Goal: Navigation & Orientation: Find specific page/section

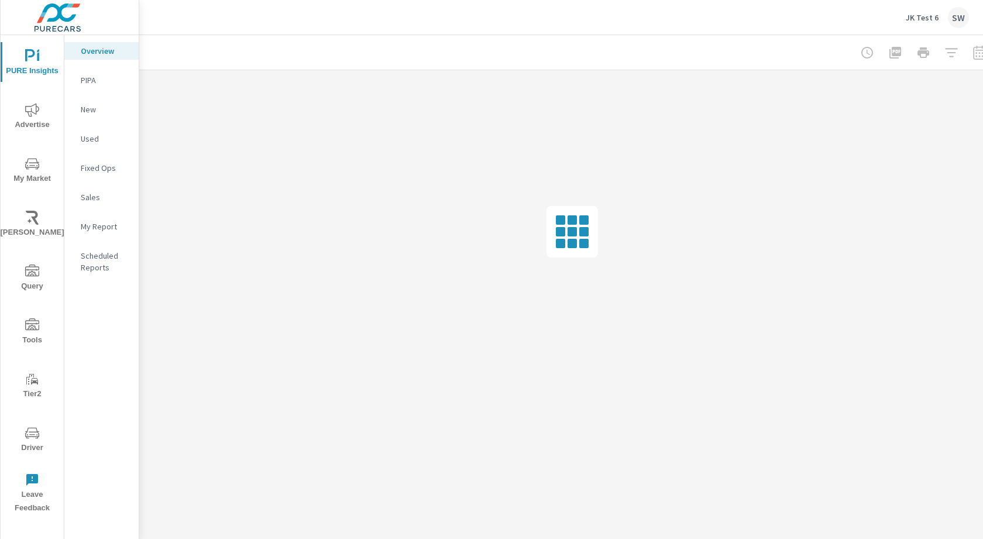
click at [920, 20] on p "JK Test 6" at bounding box center [922, 17] width 33 height 11
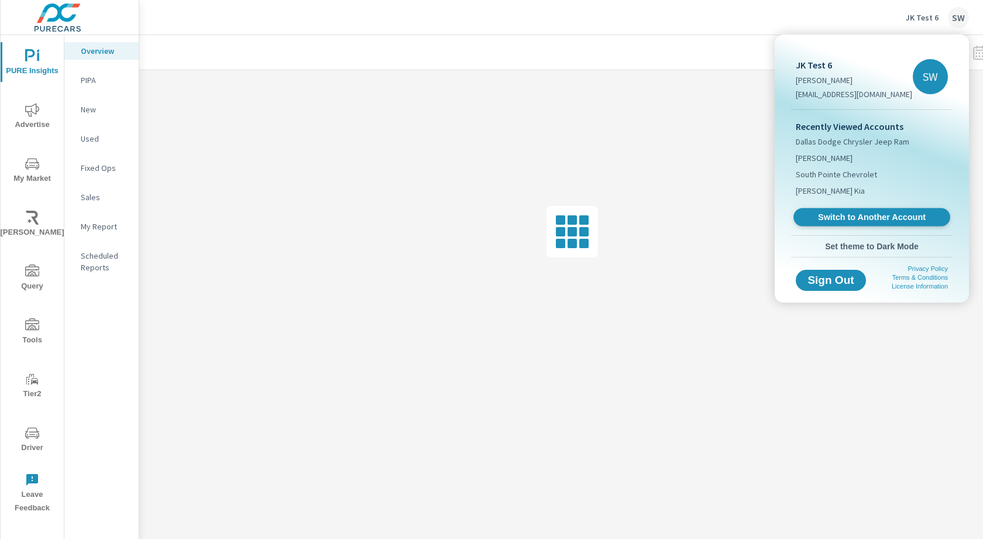
click at [849, 214] on span "Switch to Another Account" at bounding box center [871, 217] width 143 height 11
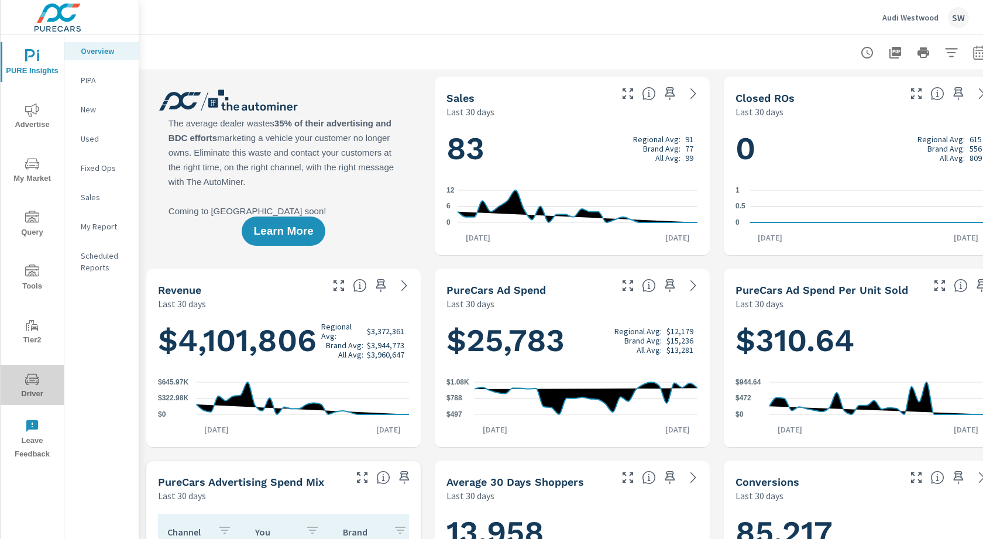
click at [35, 384] on icon "nav menu" at bounding box center [32, 379] width 14 height 14
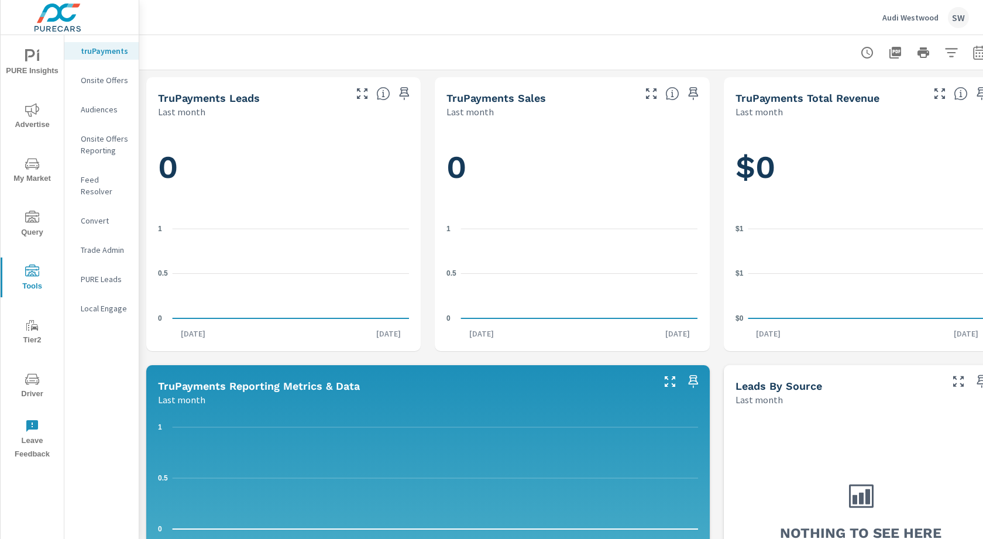
click at [100, 180] on p "Feed Resolver" at bounding box center [105, 185] width 49 height 23
